Goal: Task Accomplishment & Management: Complete application form

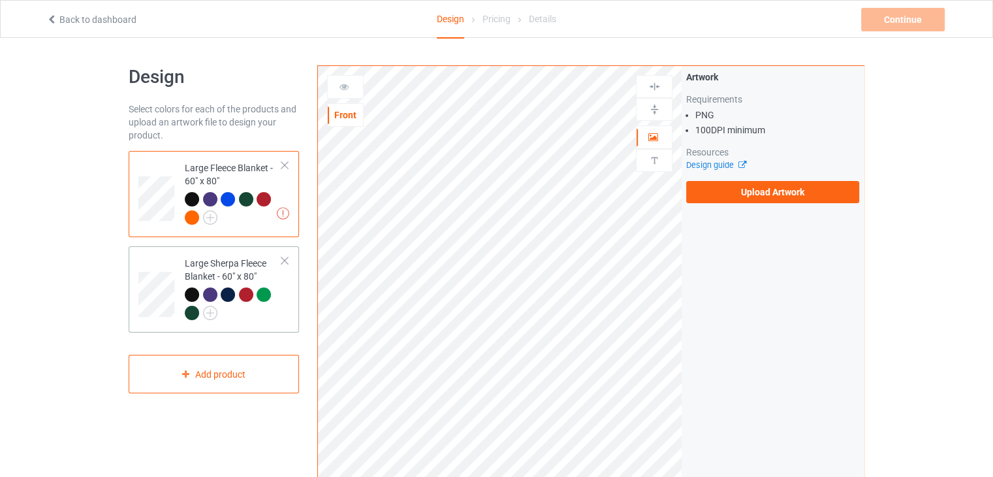
click at [212, 255] on td "Large Sherpa Fleece Blanket - 60" x 80"" at bounding box center [234, 289] width 112 height 76
click at [217, 178] on div "Large Fleece Blanket - 60" x 80"" at bounding box center [233, 192] width 97 height 62
click at [747, 190] on label "Upload Artwork" at bounding box center [772, 192] width 173 height 22
click at [0, 0] on input "Upload Artwork" at bounding box center [0, 0] width 0 height 0
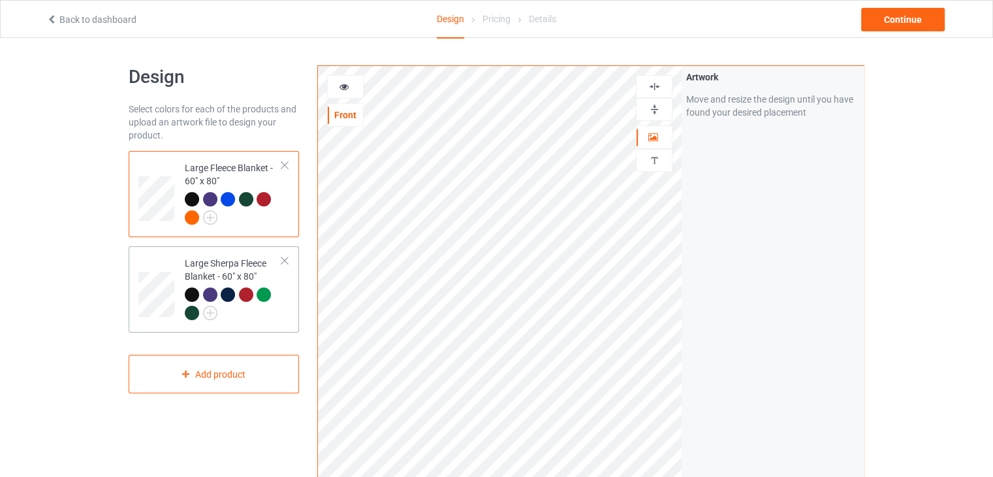
click at [272, 311] on div at bounding box center [233, 305] width 97 height 36
click at [664, 113] on div at bounding box center [654, 109] width 35 height 12
click at [658, 90] on img at bounding box center [654, 86] width 12 height 12
click at [199, 174] on div "Large Fleece Blanket - 60" x 80"" at bounding box center [233, 192] width 97 height 62
click at [648, 112] on img at bounding box center [654, 109] width 12 height 12
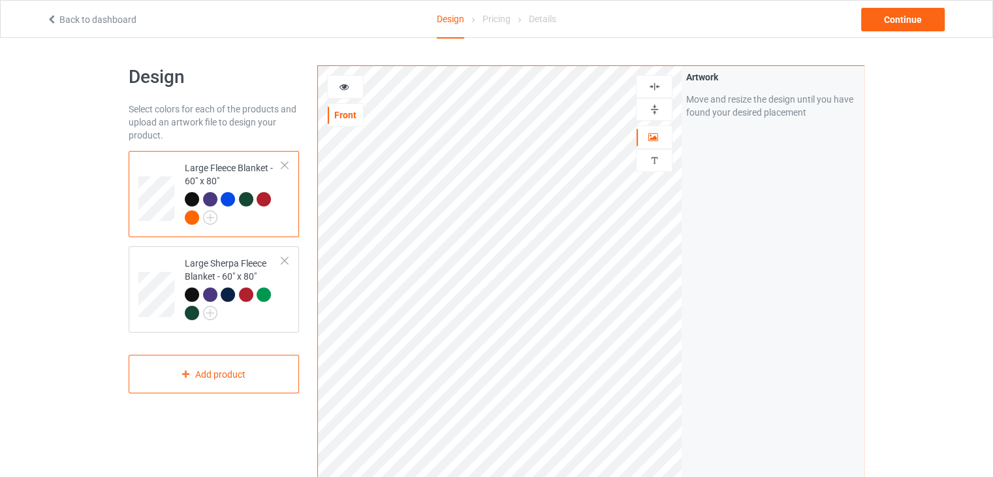
click at [653, 80] on img at bounding box center [654, 86] width 12 height 12
click at [927, 24] on div "Continue" at bounding box center [903, 20] width 84 height 24
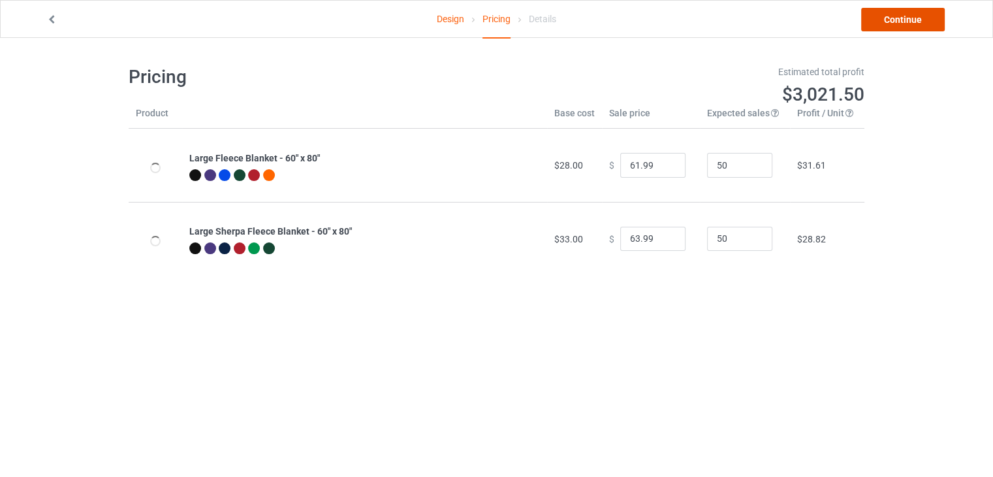
click at [907, 20] on link "Continue" at bounding box center [903, 20] width 84 height 24
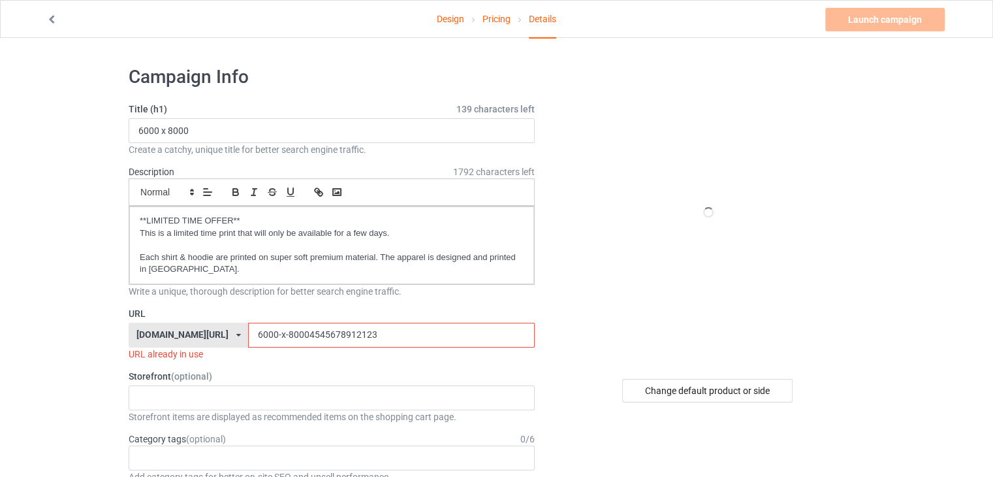
scroll to position [131, 0]
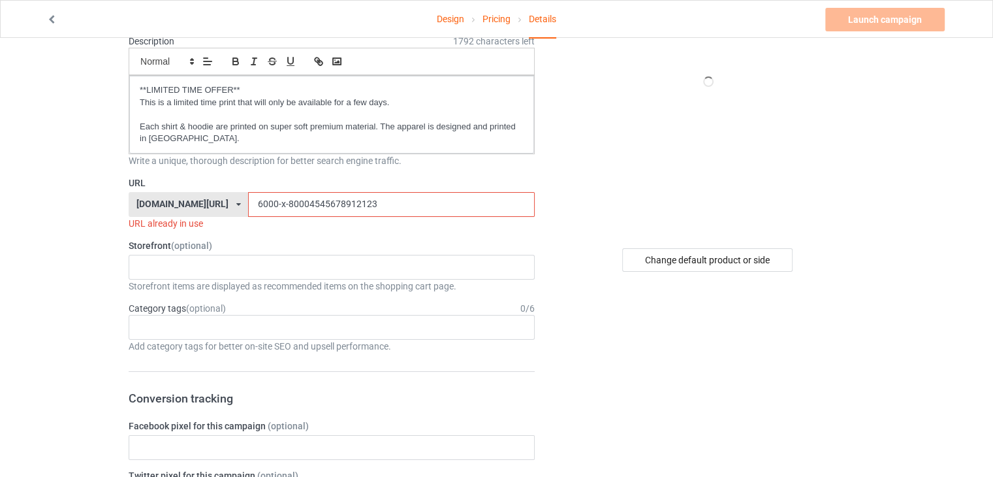
click at [342, 210] on input "6000-x-80004545678912123" at bounding box center [391, 204] width 286 height 25
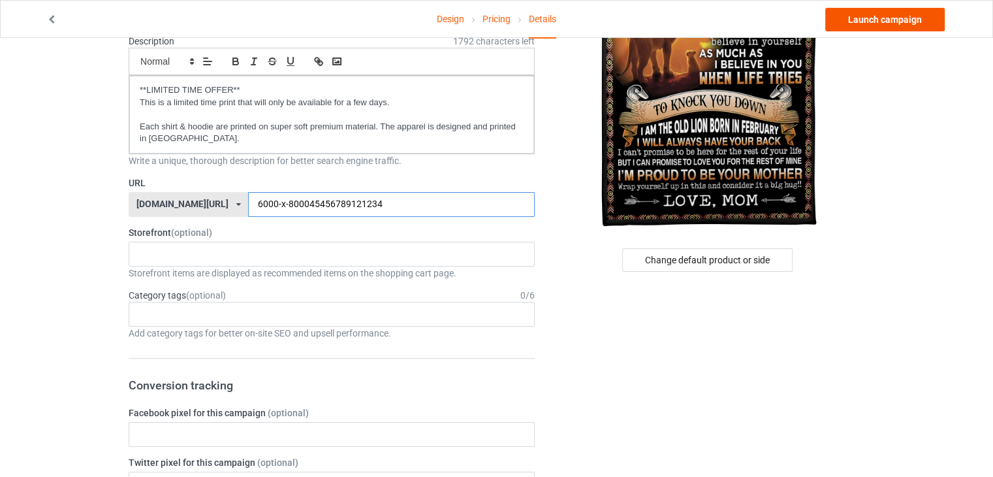
type input "6000-x-800045456789121234"
click at [893, 23] on link "Launch campaign" at bounding box center [884, 20] width 119 height 24
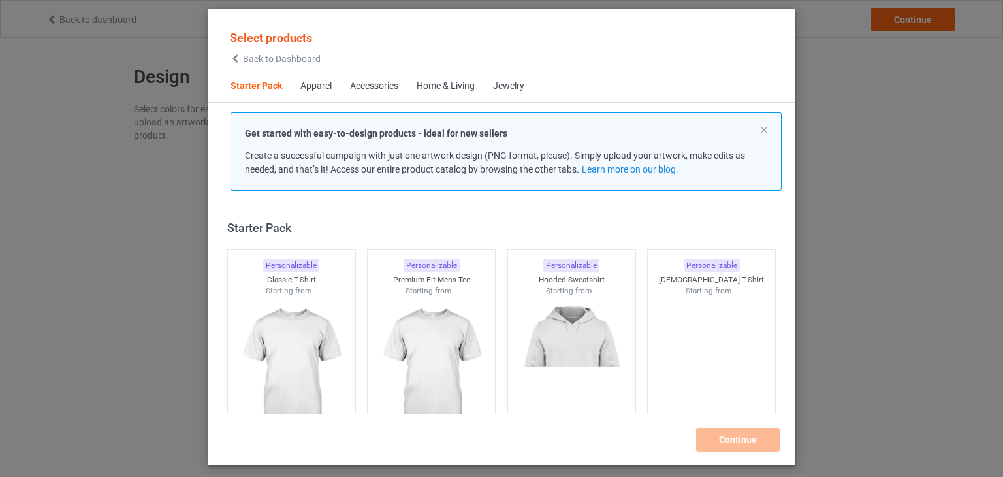
scroll to position [17, 0]
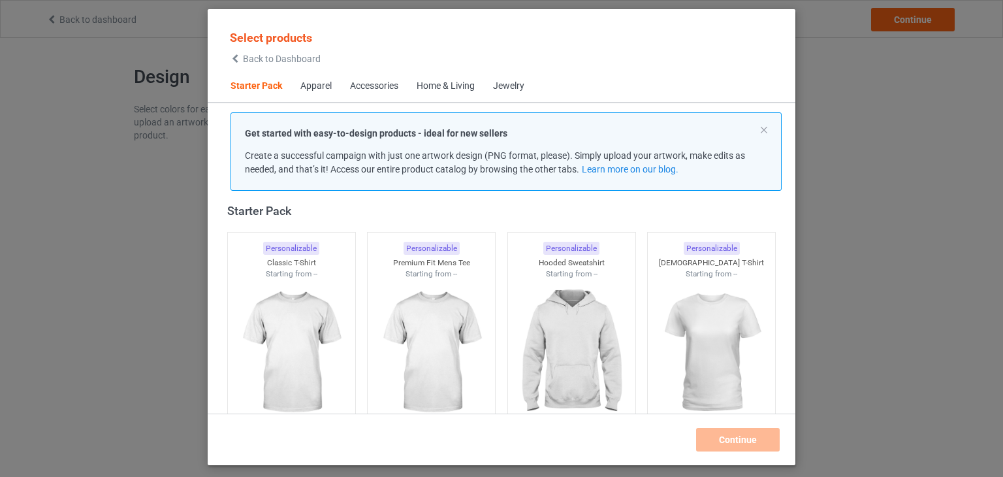
click at [274, 57] on span "Back to Dashboard" at bounding box center [282, 59] width 78 height 10
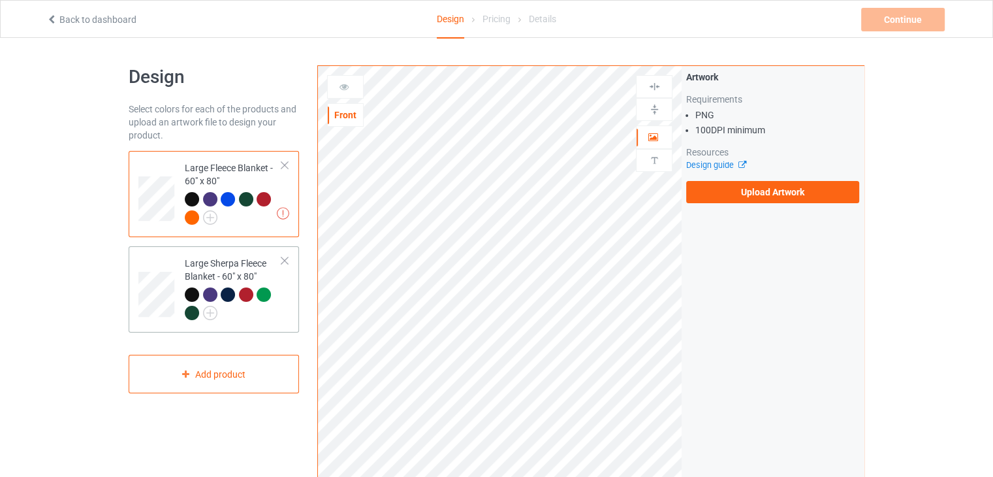
click at [193, 271] on div "Large Sherpa Fleece Blanket - 60" x 80"" at bounding box center [233, 288] width 97 height 62
click at [238, 173] on div "Large Fleece Blanket - 60" x 80"" at bounding box center [233, 192] width 97 height 62
click at [723, 192] on label "Upload Artwork" at bounding box center [772, 192] width 173 height 22
click at [0, 0] on input "Upload Artwork" at bounding box center [0, 0] width 0 height 0
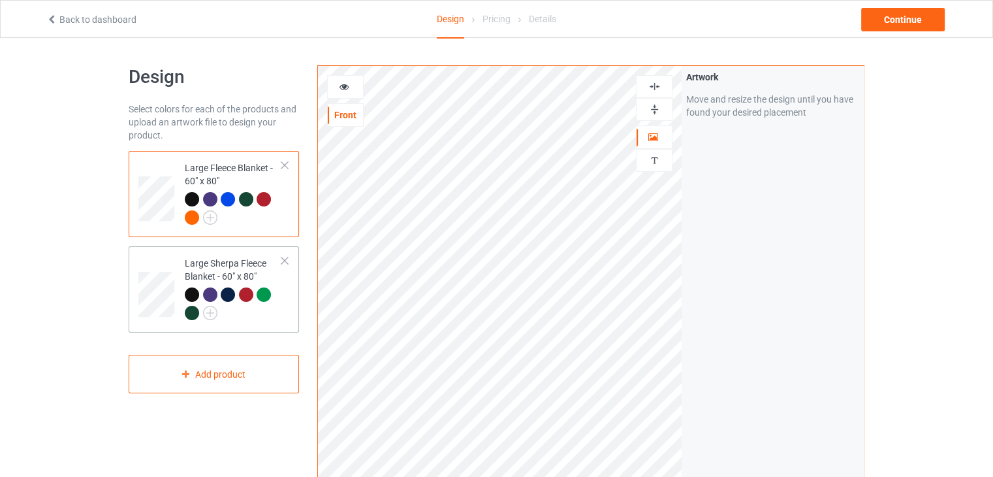
click at [223, 263] on div "Large Sherpa Fleece Blanket - 60" x 80"" at bounding box center [233, 288] width 97 height 62
click at [661, 106] on div at bounding box center [654, 109] width 35 height 12
click at [661, 89] on div at bounding box center [654, 86] width 35 height 12
click at [204, 176] on div "Large Fleece Blanket - 60" x 80"" at bounding box center [233, 192] width 97 height 62
click at [661, 106] on div at bounding box center [654, 109] width 35 height 12
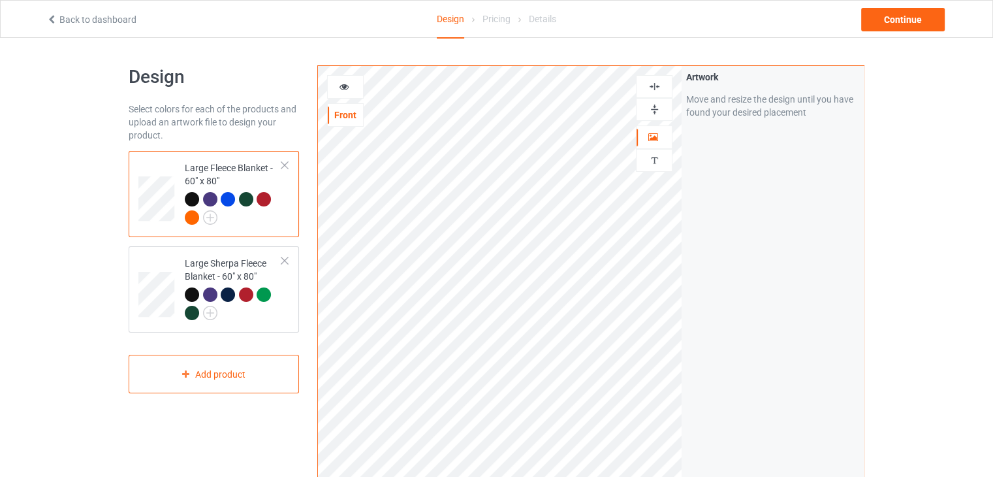
click at [658, 90] on img at bounding box center [654, 86] width 12 height 12
click at [904, 19] on div "Continue" at bounding box center [903, 20] width 84 height 24
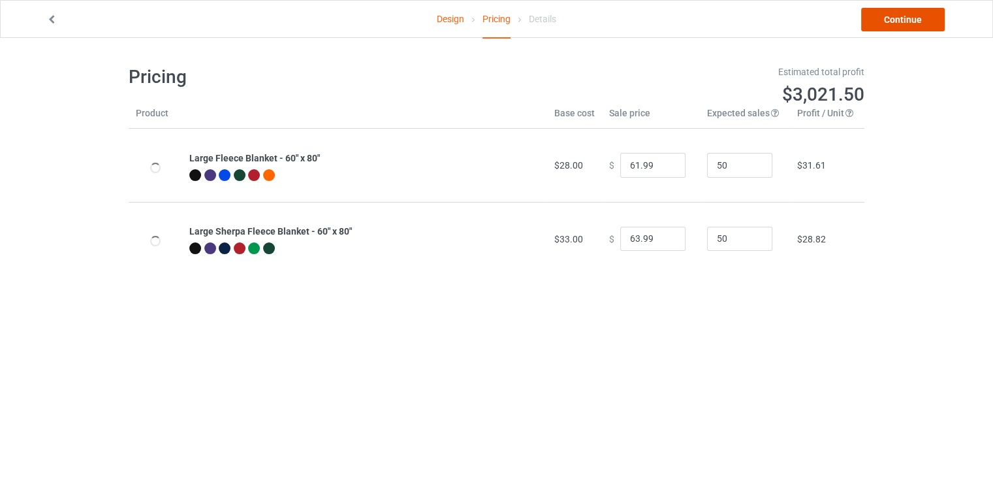
click at [888, 16] on link "Continue" at bounding box center [903, 20] width 84 height 24
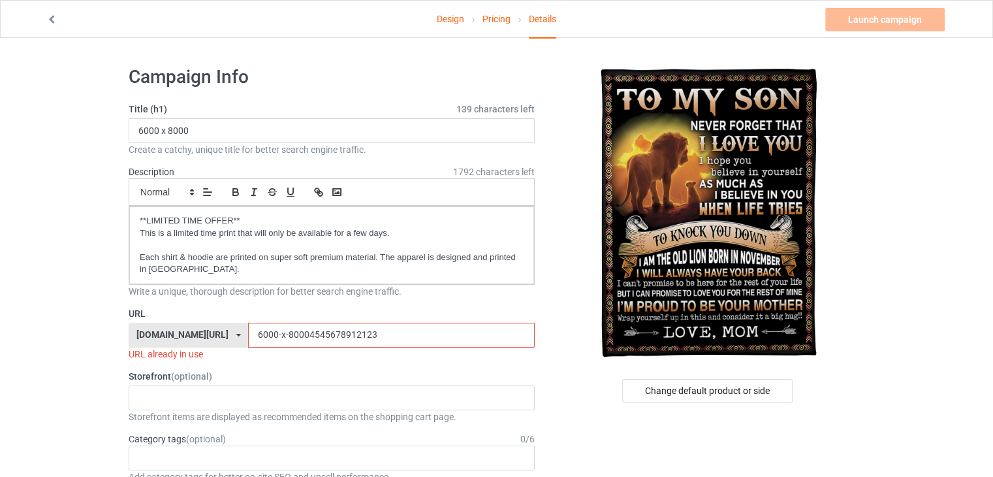
click at [348, 340] on input "6000-x-80004545678912123" at bounding box center [391, 335] width 286 height 25
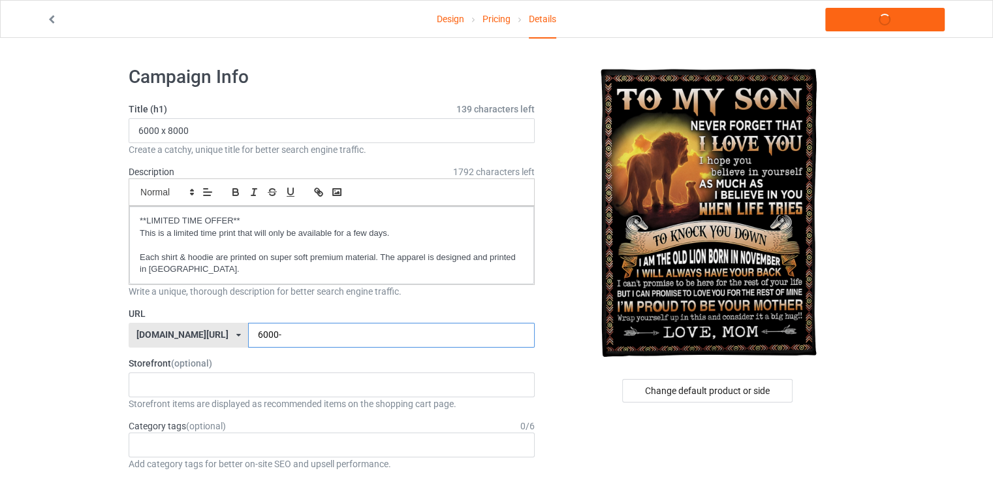
type input "6000"
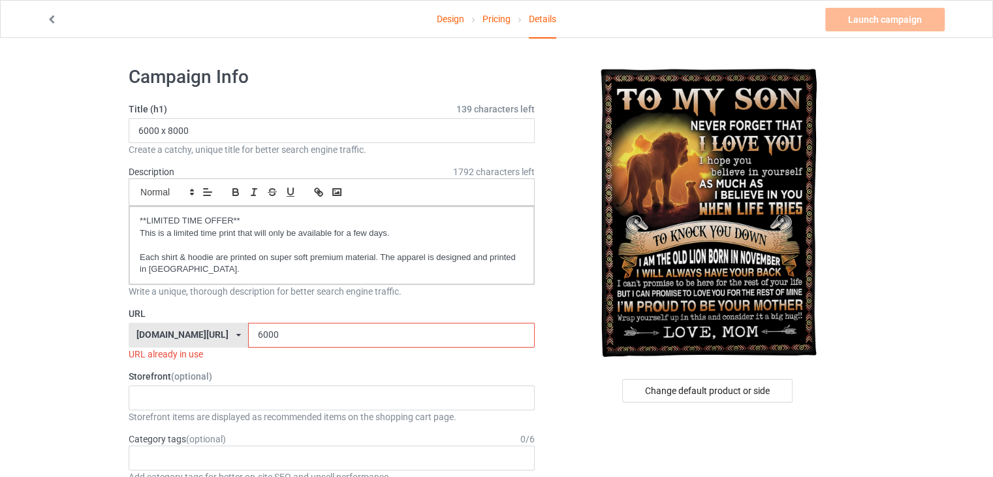
click at [248, 338] on input "6000" at bounding box center [391, 335] width 286 height 25
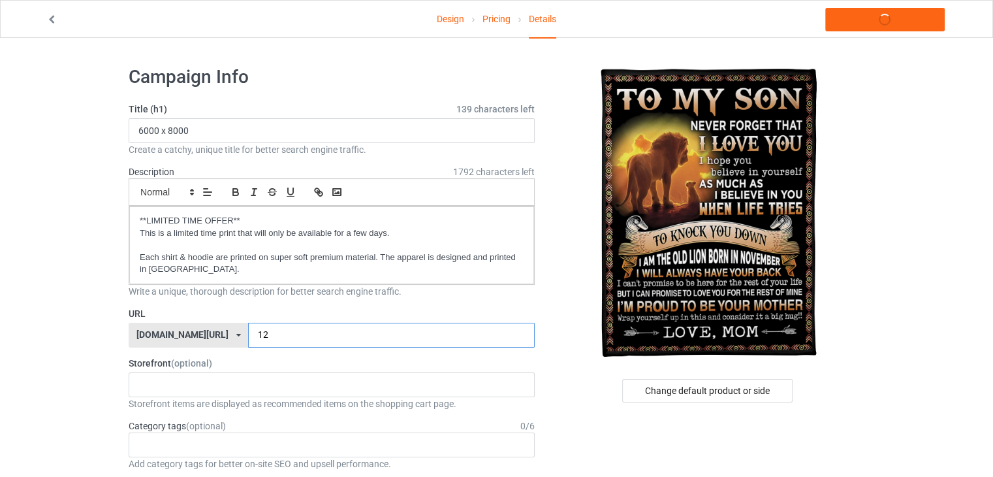
type input "1"
type input "6"
type input "1"
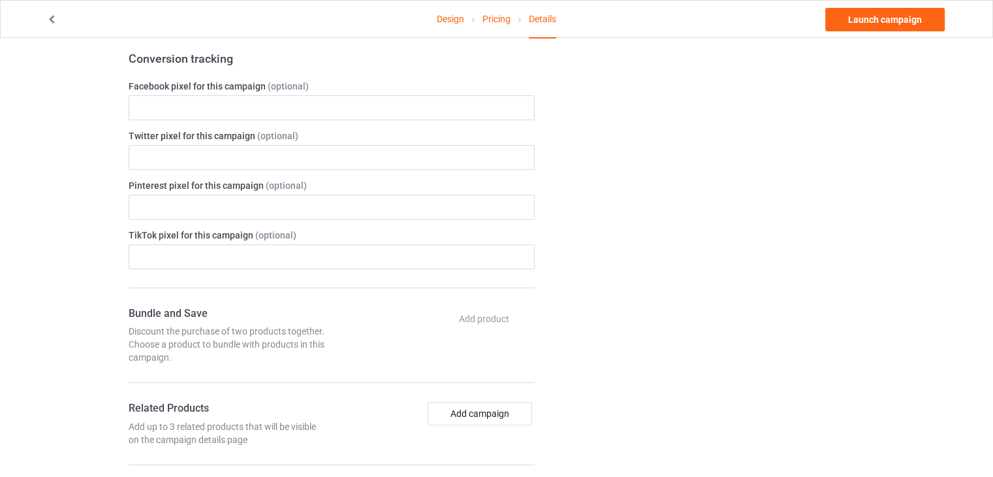
scroll to position [784, 0]
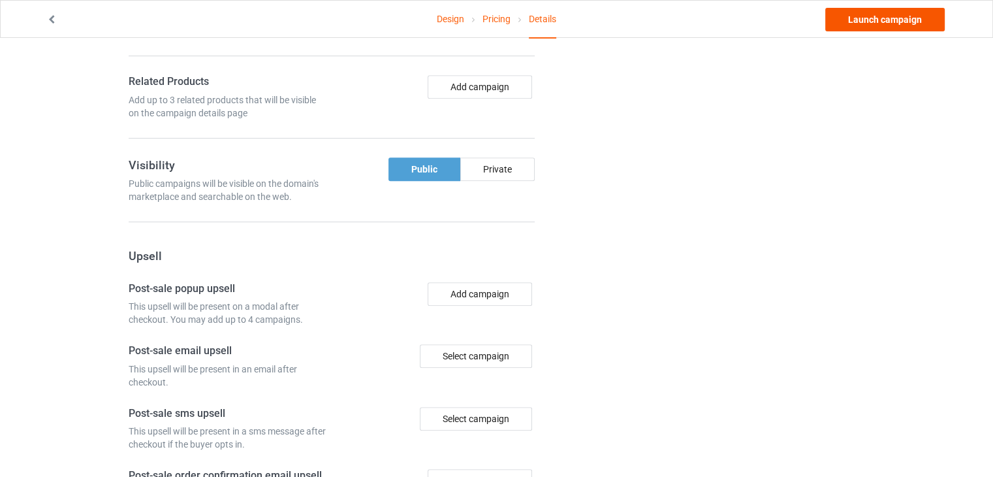
type input "3000x4000"
click at [935, 18] on link "Launch campaign" at bounding box center [884, 20] width 119 height 24
